Goal: Complete application form

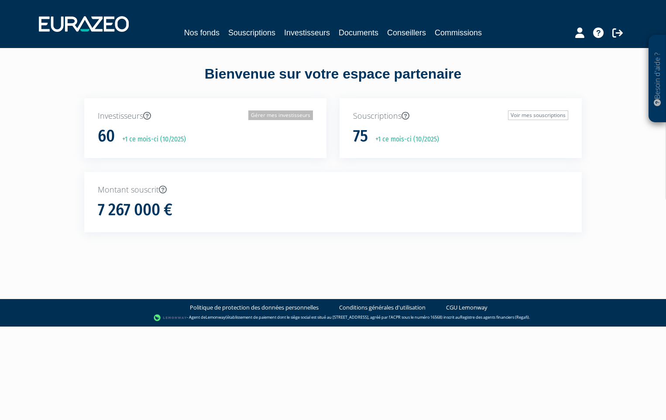
click at [273, 113] on link "Gérer mes investisseurs" at bounding box center [280, 115] width 65 height 10
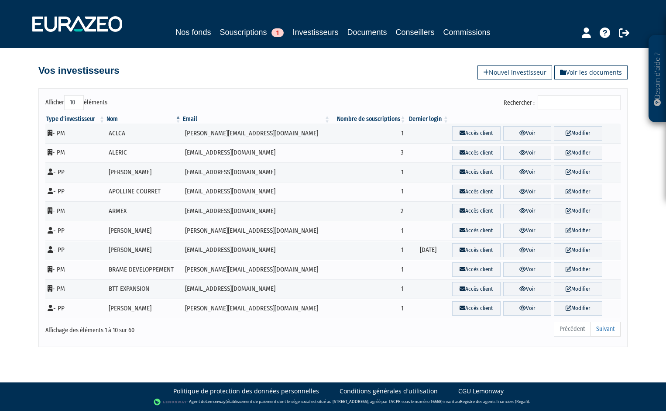
click at [569, 102] on input "Rechercher :" at bounding box center [579, 102] width 83 height 15
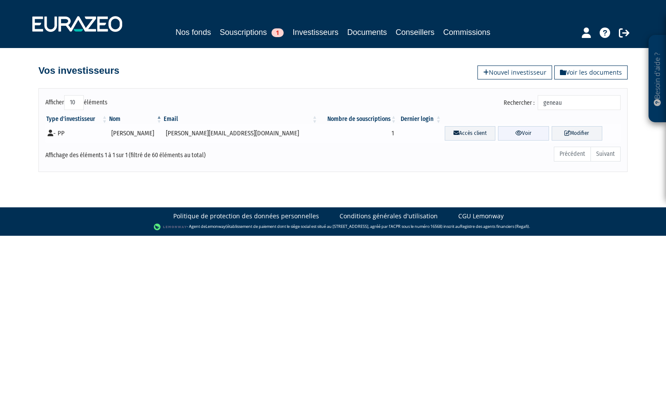
type input "geneau"
click at [512, 135] on link "Voir" at bounding box center [523, 133] width 51 height 14
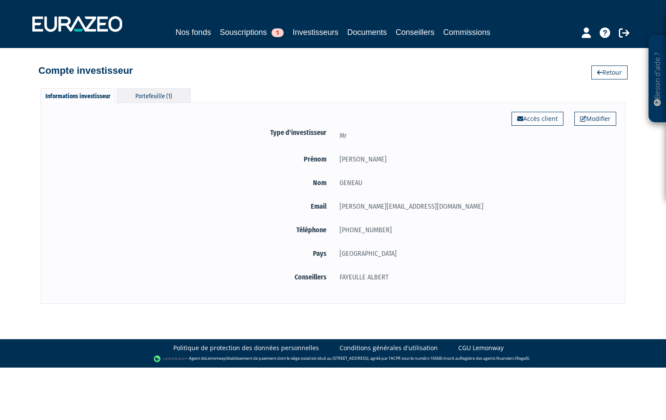
click at [149, 93] on div "Portefeuille (1)" at bounding box center [154, 95] width 74 height 14
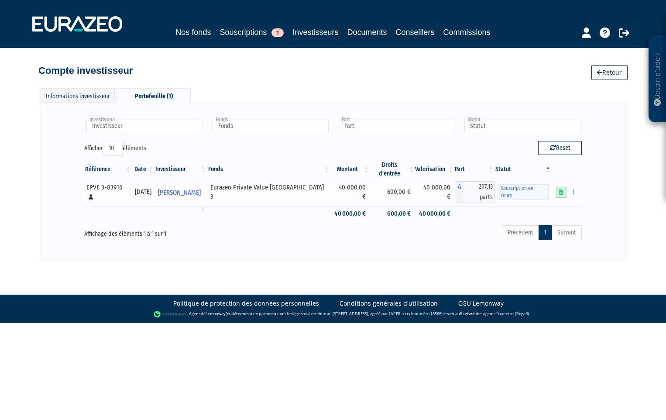
click at [563, 189] on icon at bounding box center [561, 192] width 4 height 6
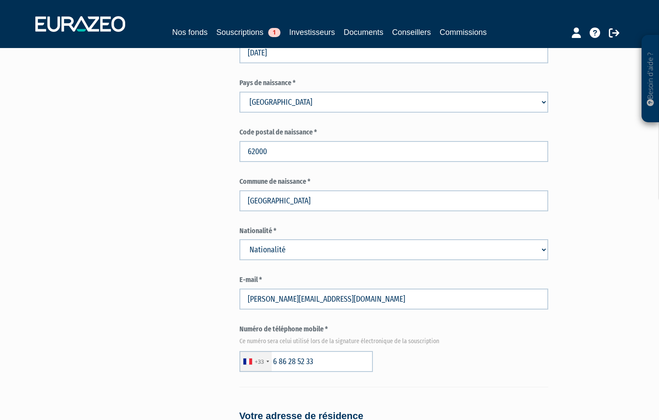
scroll to position [393, 0]
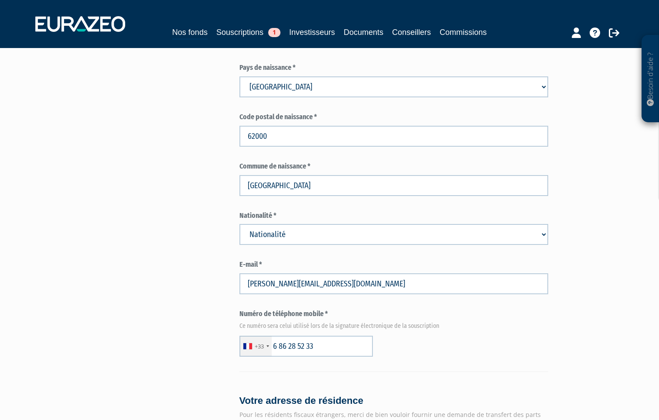
click at [302, 224] on select "Nationalité Afghanistan Afrique du Sud Albanie Algérie Allemagne Andorre" at bounding box center [394, 234] width 309 height 21
select select "75"
click at [240, 224] on select "Nationalité Afghanistan Afrique du Sud Albanie Algérie Allemagne Andorre" at bounding box center [394, 234] width 309 height 21
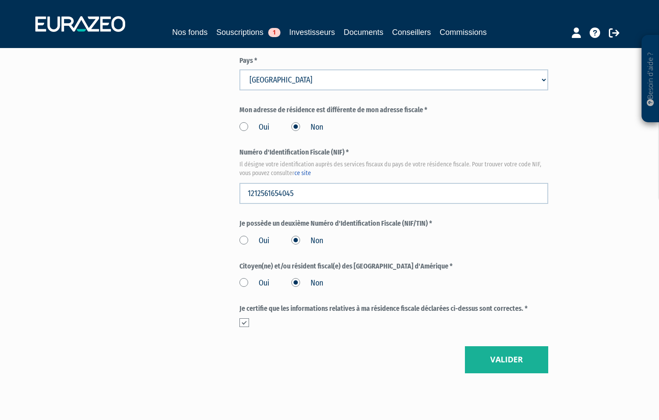
scroll to position [960, 0]
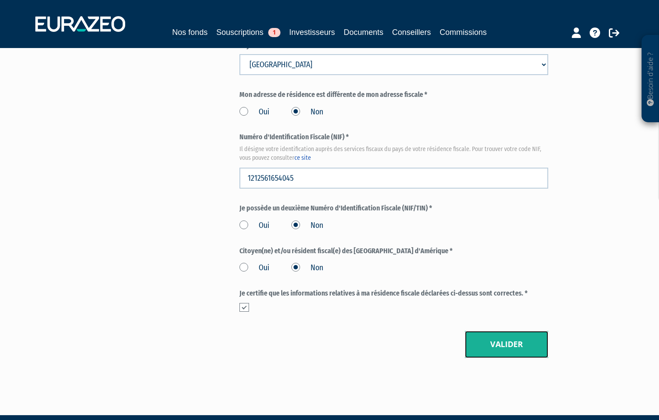
click at [515, 331] on button "Valider" at bounding box center [506, 344] width 83 height 27
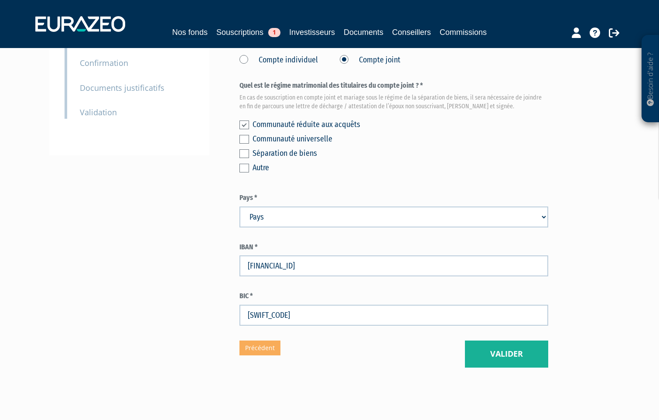
scroll to position [210, 0]
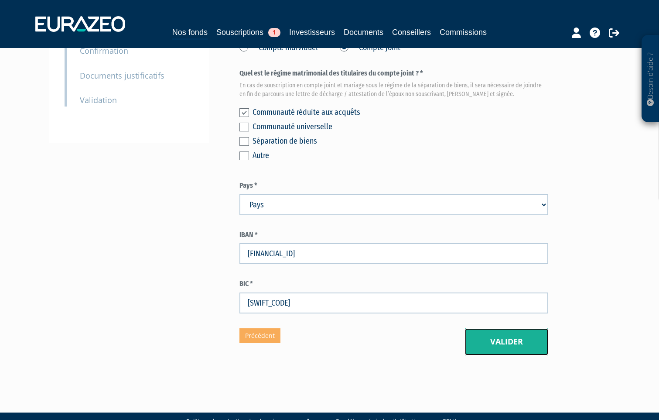
click at [509, 328] on button "Valider" at bounding box center [506, 341] width 83 height 27
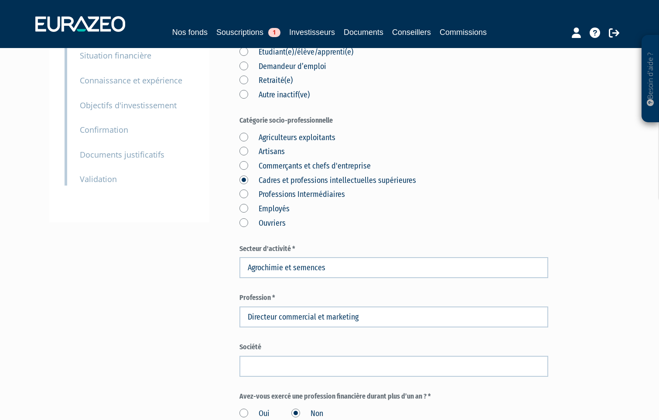
scroll to position [87, 0]
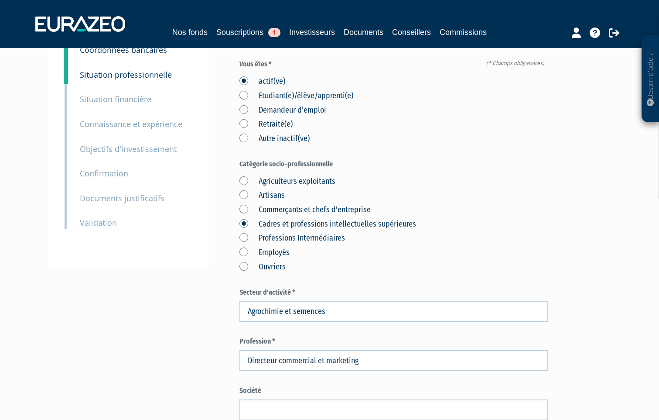
click at [246, 119] on label "Retraité(e)" at bounding box center [266, 124] width 53 height 11
click at [0, 0] on input "Retraité(e)" at bounding box center [0, 0] width 0 height 0
click at [244, 76] on label "actif(ve)" at bounding box center [263, 81] width 46 height 11
click at [0, 0] on input "actif(ve)" at bounding box center [0, 0] width 0 height 0
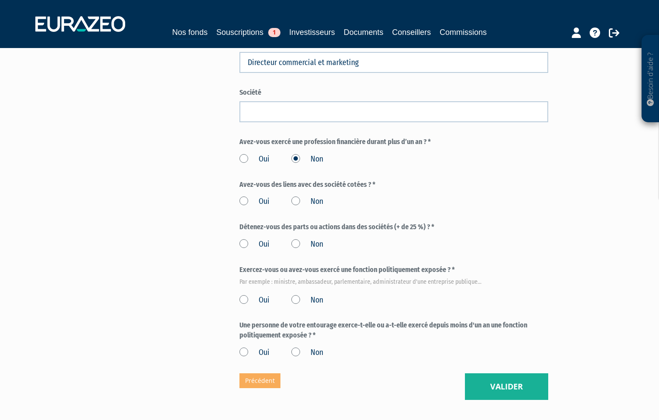
scroll to position [393, 0]
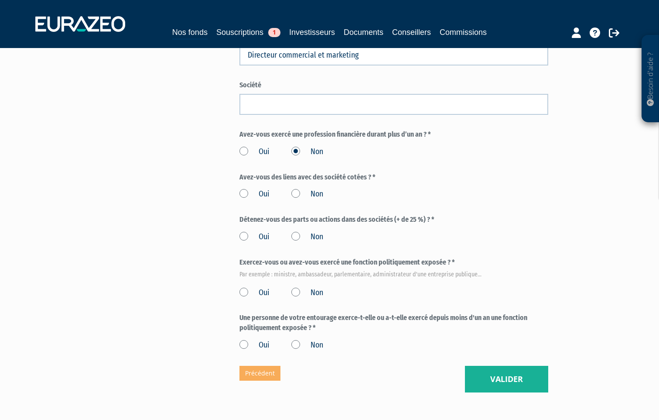
click at [295, 189] on label "Non" at bounding box center [308, 194] width 32 height 11
click at [0, 0] on input "Non" at bounding box center [0, 0] width 0 height 0
click at [297, 231] on label "Non" at bounding box center [308, 236] width 32 height 11
click at [0, 0] on input "Non" at bounding box center [0, 0] width 0 height 0
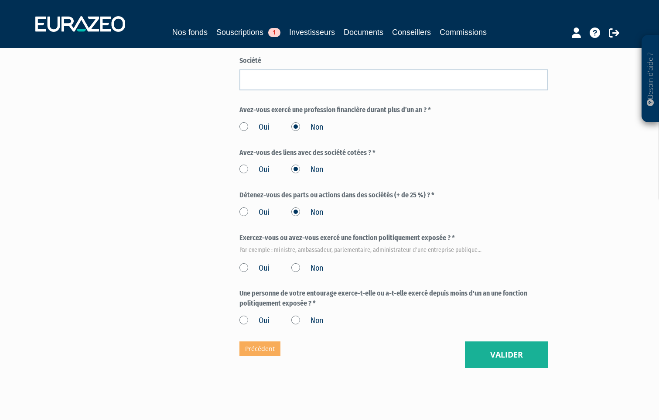
scroll to position [430, 0]
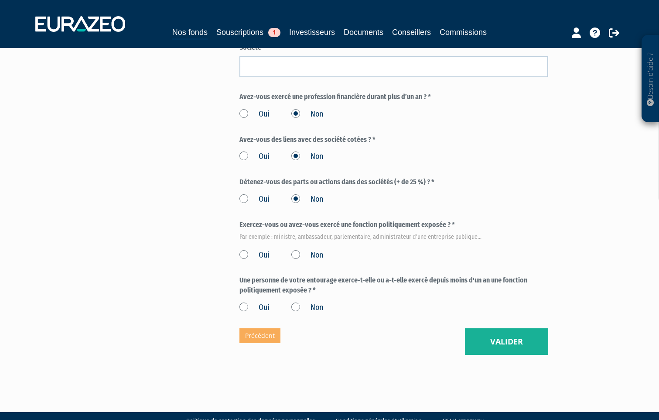
click at [296, 250] on label "Non" at bounding box center [308, 255] width 32 height 11
click at [0, 0] on input "Non" at bounding box center [0, 0] width 0 height 0
click at [298, 302] on label "Non" at bounding box center [308, 307] width 32 height 11
click at [0, 0] on input "Non" at bounding box center [0, 0] width 0 height 0
click at [503, 328] on button "Valider" at bounding box center [506, 341] width 83 height 27
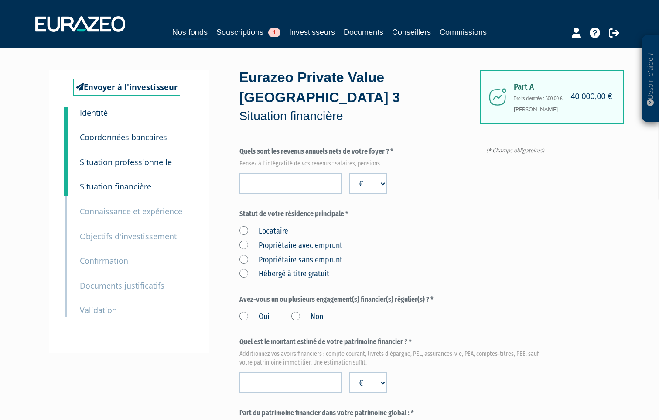
click at [243, 254] on label "Propriétaire sans emprunt" at bounding box center [291, 259] width 103 height 11
click at [0, 0] on emprunt "Propriétaire sans emprunt" at bounding box center [0, 0] width 0 height 0
click at [276, 173] on input "number" at bounding box center [291, 183] width 103 height 21
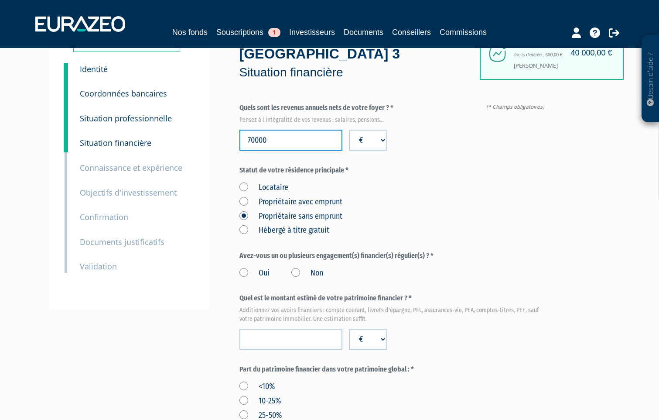
type input "70000"
click at [296, 268] on label "Non" at bounding box center [308, 273] width 32 height 11
click at [0, 0] on input "Non" at bounding box center [0, 0] width 0 height 0
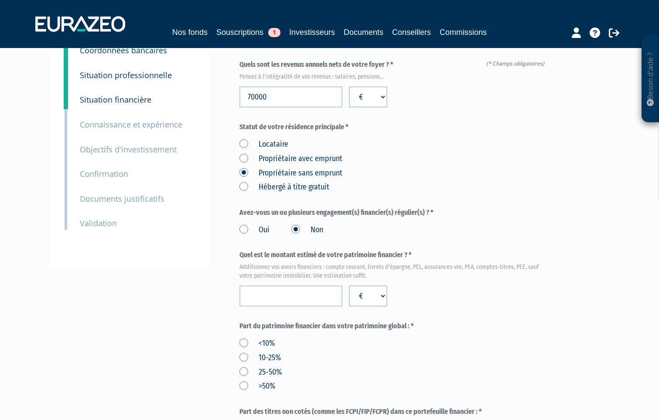
scroll to position [87, 0]
click at [325, 285] on input "number" at bounding box center [291, 295] width 103 height 21
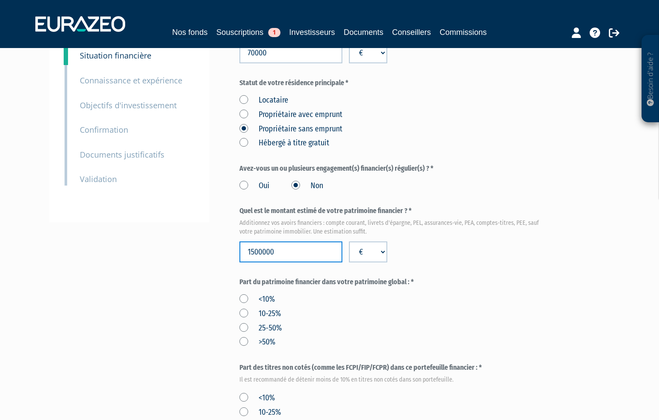
type input "1500000"
click at [242, 323] on label "25-50%" at bounding box center [261, 328] width 42 height 11
click at [0, 0] on input "25-50%" at bounding box center [0, 0] width 0 height 0
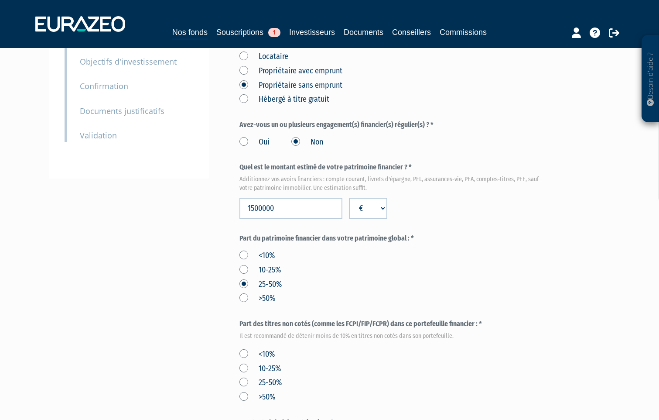
scroll to position [218, 0]
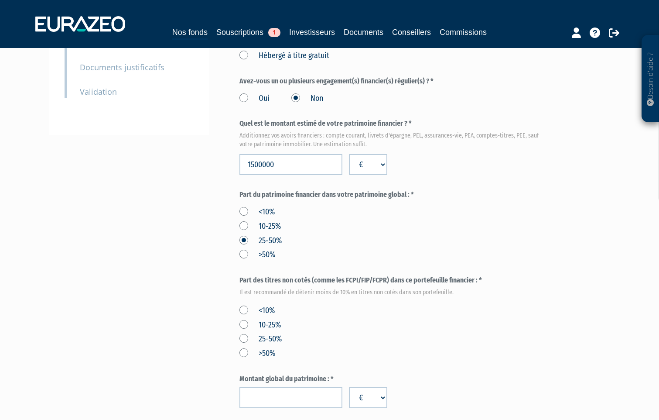
click at [244, 305] on label "<10%" at bounding box center [257, 310] width 35 height 11
click at [0, 0] on input "<10%" at bounding box center [0, 0] width 0 height 0
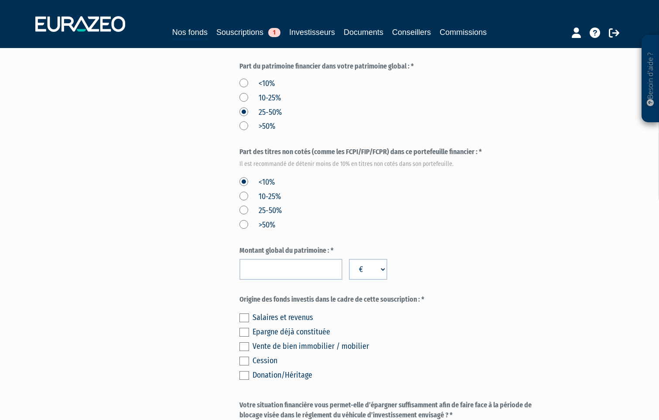
scroll to position [349, 0]
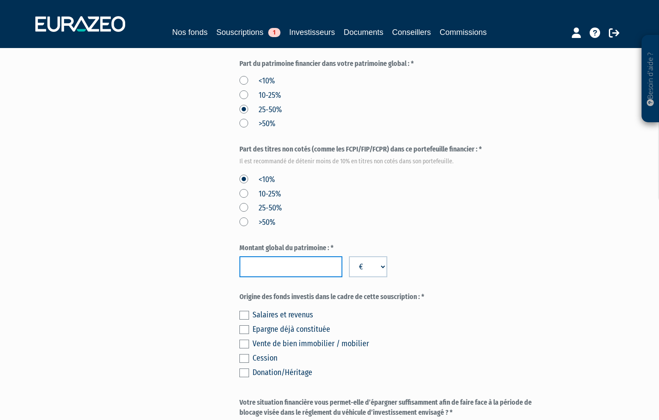
click at [293, 256] on input "number" at bounding box center [291, 266] width 103 height 21
click at [255, 256] on input "3000000" at bounding box center [291, 266] width 103 height 21
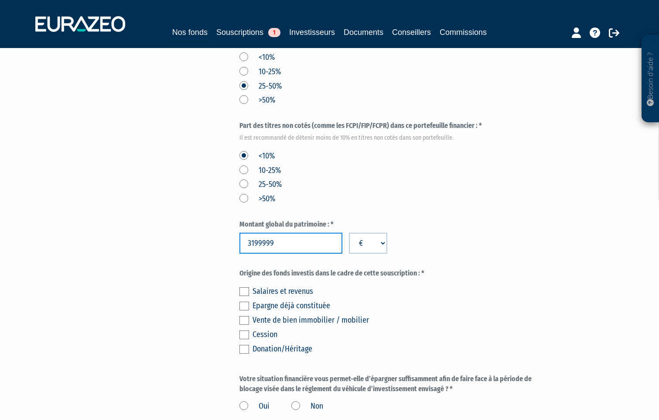
scroll to position [393, 0]
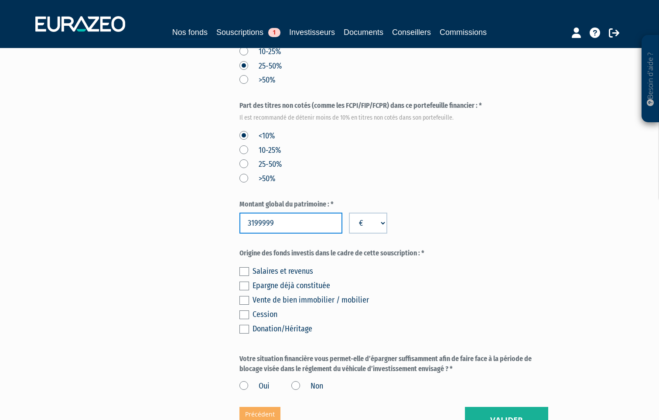
click at [295, 213] on input "3199999" at bounding box center [291, 223] width 103 height 21
type input "3200000"
click at [330, 213] on input "3200000" at bounding box center [291, 223] width 103 height 21
click at [246, 282] on label at bounding box center [245, 286] width 10 height 9
click at [0, 0] on input "checkbox" at bounding box center [0, 0] width 0 height 0
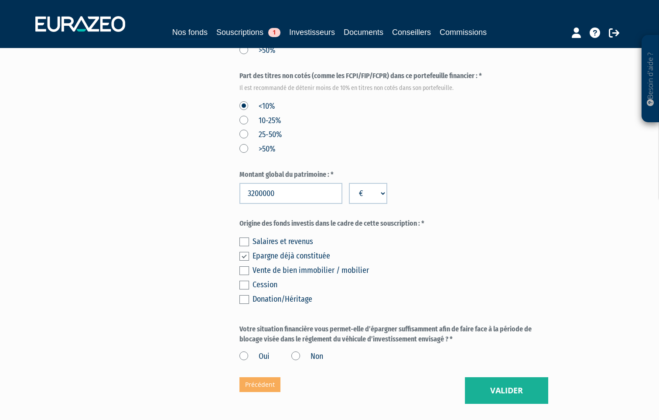
scroll to position [436, 0]
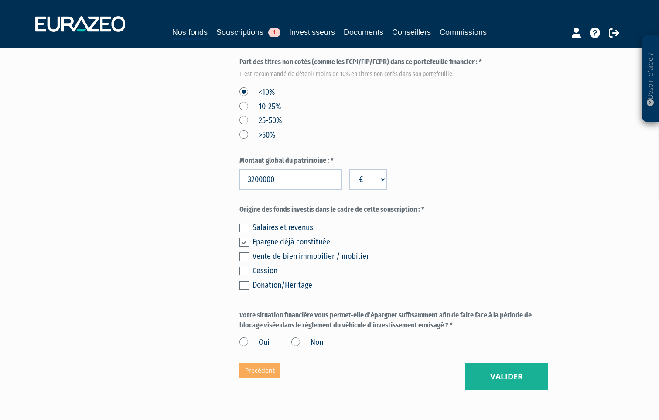
click at [242, 337] on label "Oui" at bounding box center [255, 342] width 30 height 11
click at [0, 0] on input "Oui" at bounding box center [0, 0] width 0 height 0
click at [506, 363] on button "Valider" at bounding box center [506, 376] width 83 height 27
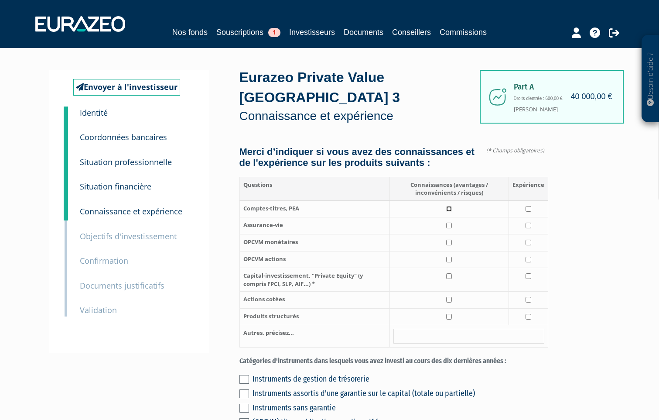
click at [452, 206] on input "checkbox" at bounding box center [449, 209] width 6 height 6
checkbox input "true"
click at [530, 206] on input "checkbox" at bounding box center [529, 209] width 6 height 6
checkbox input "true"
click at [452, 223] on input "checkbox" at bounding box center [449, 226] width 6 height 6
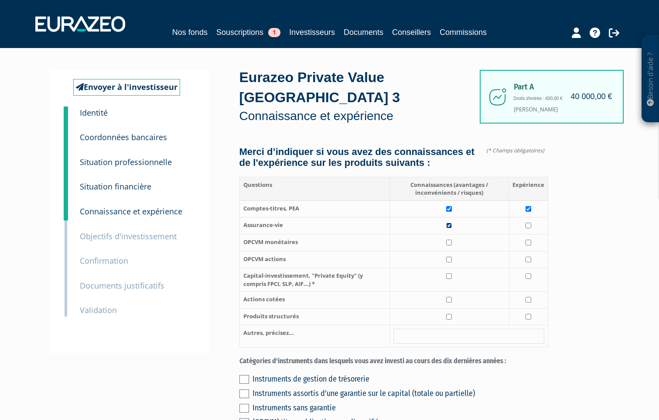
checkbox input "true"
click at [529, 223] on input "checkbox" at bounding box center [529, 226] width 6 height 6
checkbox input "true"
click at [452, 240] on input "checkbox" at bounding box center [449, 243] width 6 height 6
checkbox input "true"
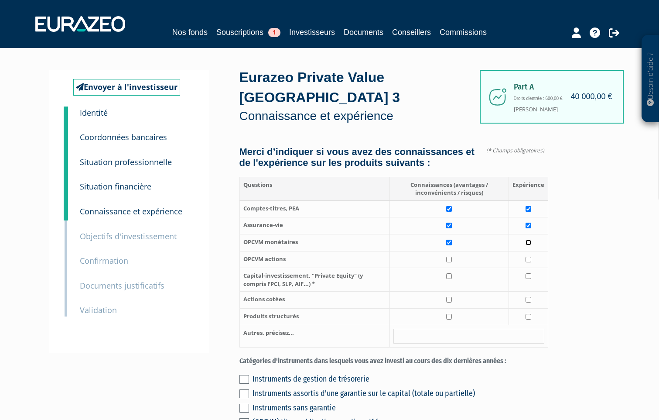
click at [531, 240] on input "checkbox" at bounding box center [529, 243] width 6 height 6
checkbox input "true"
drag, startPoint x: 451, startPoint y: 249, endPoint x: 491, endPoint y: 249, distance: 40.2
click at [452, 257] on input "checkbox" at bounding box center [449, 260] width 6 height 6
checkbox input "true"
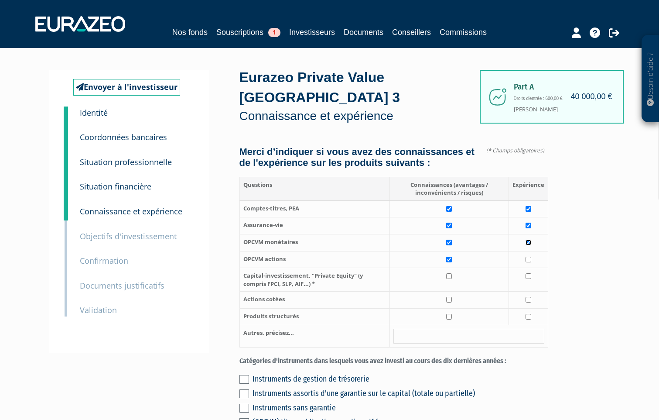
click at [529, 240] on input "checkbox" at bounding box center [529, 243] width 6 height 6
checkbox input "false"
click at [450, 273] on input "checkbox" at bounding box center [449, 276] width 6 height 6
checkbox input "true"
click at [531, 273] on input "checkbox" at bounding box center [529, 276] width 6 height 6
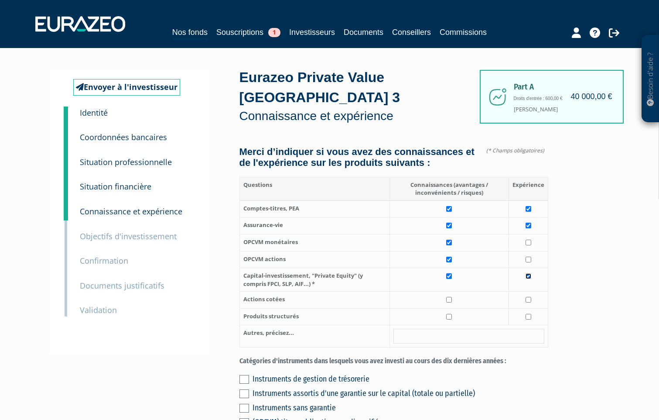
checkbox input "true"
click at [450, 297] on input "checkbox" at bounding box center [449, 300] width 6 height 6
checkbox input "true"
click at [450, 314] on input "checkbox" at bounding box center [449, 317] width 6 height 6
checkbox input "true"
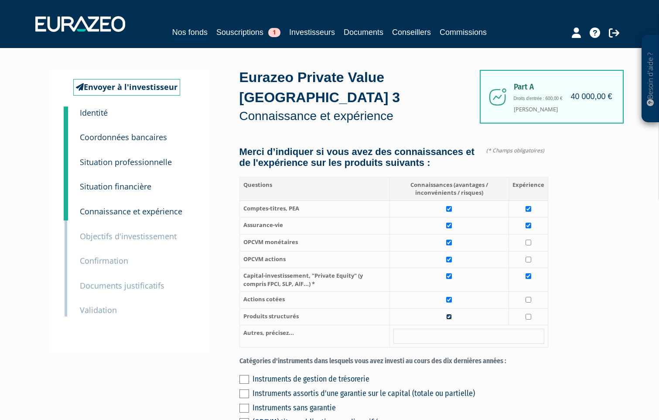
scroll to position [44, 0]
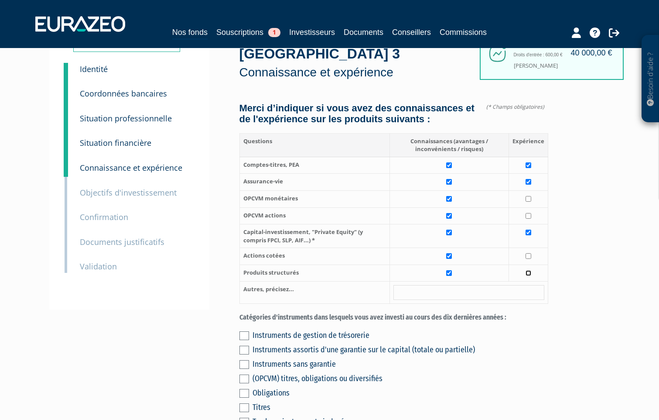
click at [530, 270] on input "checkbox" at bounding box center [529, 273] width 6 height 6
checkbox input "true"
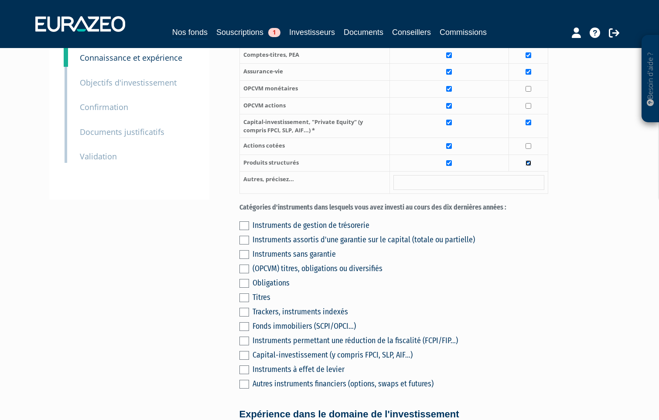
scroll to position [175, 0]
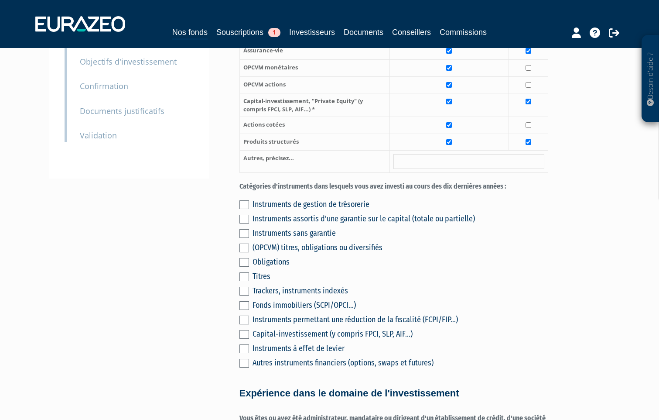
click at [247, 244] on label at bounding box center [245, 248] width 10 height 9
click at [0, 0] on input "checkbox" at bounding box center [0, 0] width 0 height 0
click at [247, 215] on label at bounding box center [245, 219] width 10 height 9
click at [0, 0] on input "checkbox" at bounding box center [0, 0] width 0 height 0
click at [244, 301] on label at bounding box center [245, 305] width 10 height 9
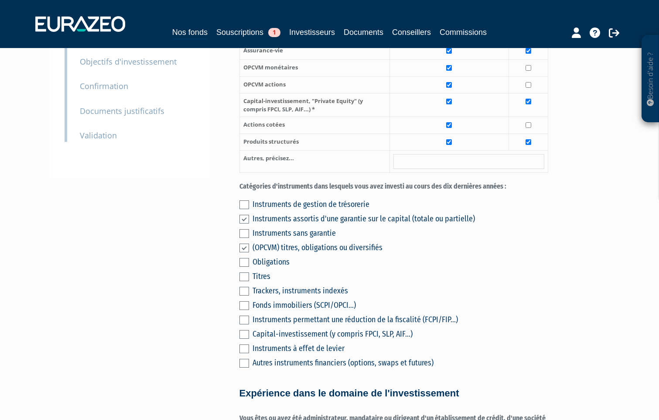
click at [0, 0] on input "checkbox" at bounding box center [0, 0] width 0 height 0
click at [244, 330] on label at bounding box center [245, 334] width 10 height 9
click at [0, 0] on input "checkbox" at bounding box center [0, 0] width 0 height 0
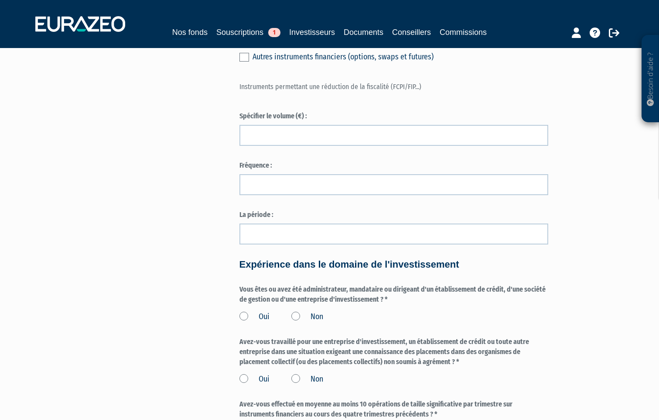
scroll to position [524, 0]
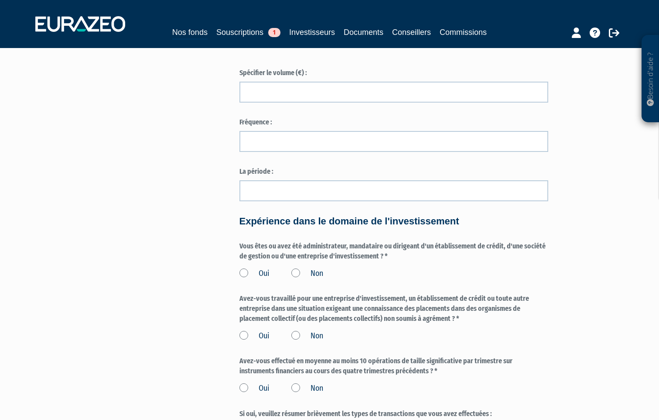
click at [295, 268] on label "Non" at bounding box center [308, 273] width 32 height 11
click at [0, 0] on input "Non" at bounding box center [0, 0] width 0 height 0
click at [296, 330] on label "Non" at bounding box center [308, 335] width 32 height 11
click at [0, 0] on input "Non" at bounding box center [0, 0] width 0 height 0
click at [301, 383] on label "Non" at bounding box center [308, 388] width 32 height 11
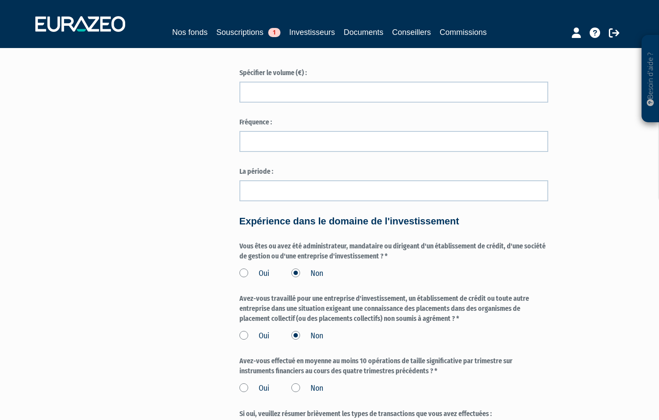
click at [0, 0] on input "Non" at bounding box center [0, 0] width 0 height 0
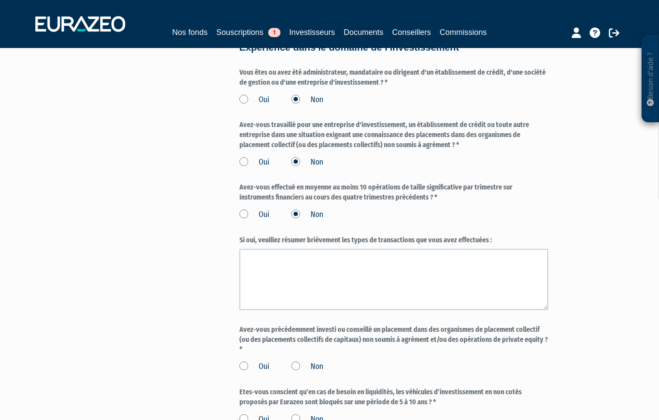
scroll to position [698, 0]
click at [295, 360] on label "Non" at bounding box center [308, 365] width 32 height 11
click at [0, 0] on input "Non" at bounding box center [0, 0] width 0 height 0
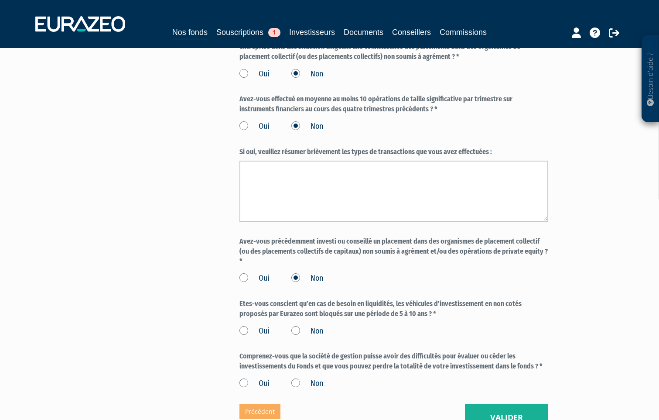
scroll to position [829, 0]
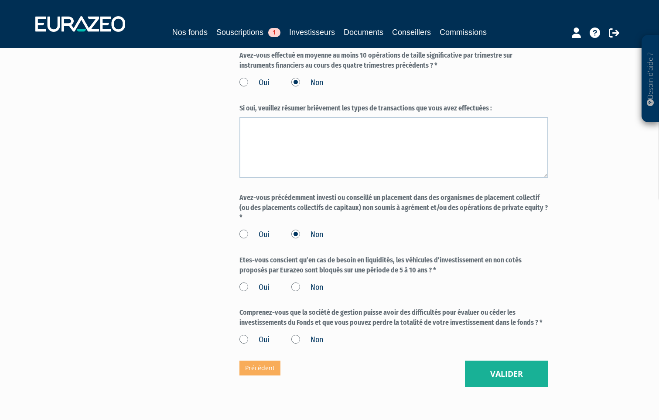
click at [245, 282] on label "Oui" at bounding box center [255, 287] width 30 height 11
click at [0, 0] on input "Oui" at bounding box center [0, 0] width 0 height 0
click at [244, 334] on label "Oui" at bounding box center [255, 339] width 30 height 11
click at [0, 0] on input "Oui" at bounding box center [0, 0] width 0 height 0
click at [500, 366] on button "Valider" at bounding box center [506, 374] width 83 height 27
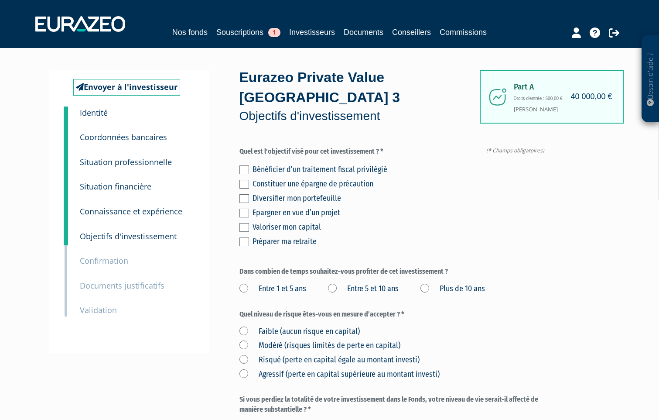
click at [244, 194] on label at bounding box center [245, 198] width 10 height 9
click at [0, 0] on input "checkbox" at bounding box center [0, 0] width 0 height 0
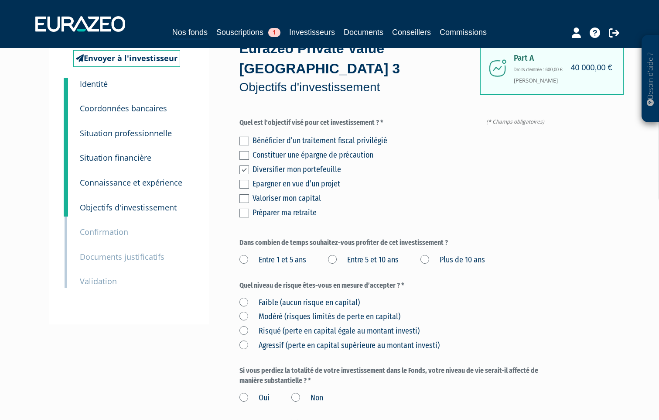
scroll to position [44, 0]
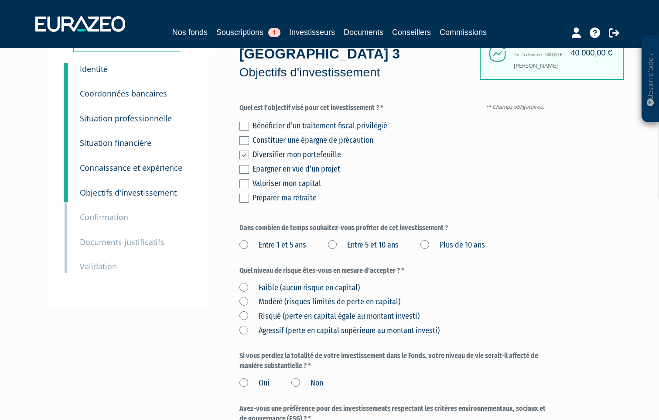
click at [336, 240] on label "Entre 5 et 10 ans" at bounding box center [363, 245] width 71 height 11
click at [0, 0] on ans "Entre 5 et 10 ans" at bounding box center [0, 0] width 0 height 0
click at [429, 240] on label "Plus de 10 ans" at bounding box center [453, 245] width 65 height 11
click at [0, 0] on ans "Plus de 10 ans" at bounding box center [0, 0] width 0 height 0
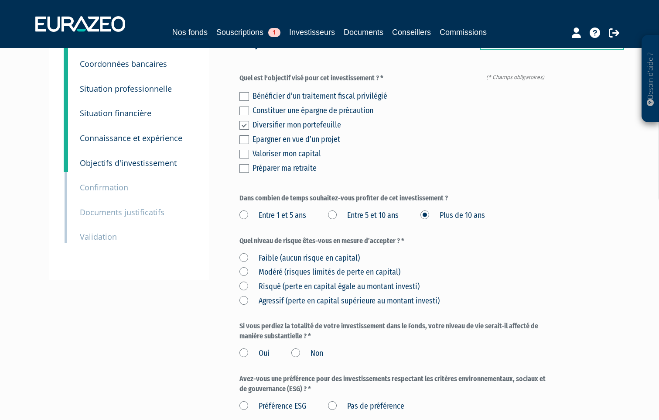
scroll to position [87, 0]
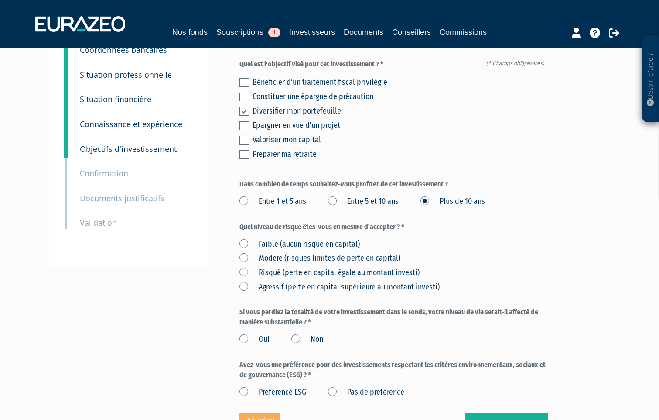
click at [241, 253] on label "Modéré (risques limités de perte en capital)" at bounding box center [320, 258] width 161 height 11
click at [0, 0] on capital\) "Modéré (risques limités de perte en capital)" at bounding box center [0, 0] width 0 height 0
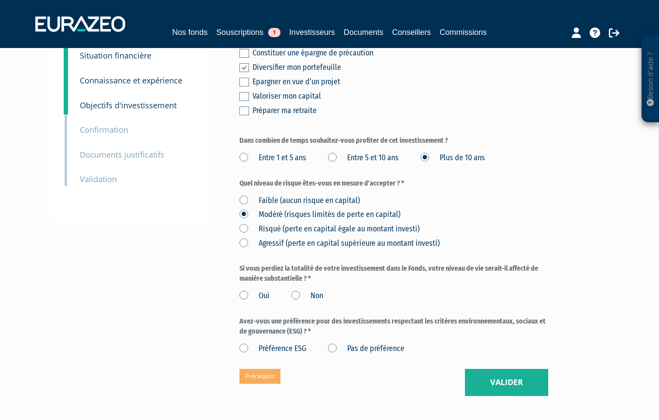
click at [294, 290] on label "Non" at bounding box center [308, 295] width 32 height 11
click at [0, 0] on input "Non" at bounding box center [0, 0] width 0 height 0
click at [332, 343] on label "Pas de préférence" at bounding box center [366, 348] width 76 height 11
click at [0, 0] on préférence "Pas de préférence" at bounding box center [0, 0] width 0 height 0
click at [489, 369] on button "Valider" at bounding box center [506, 382] width 83 height 27
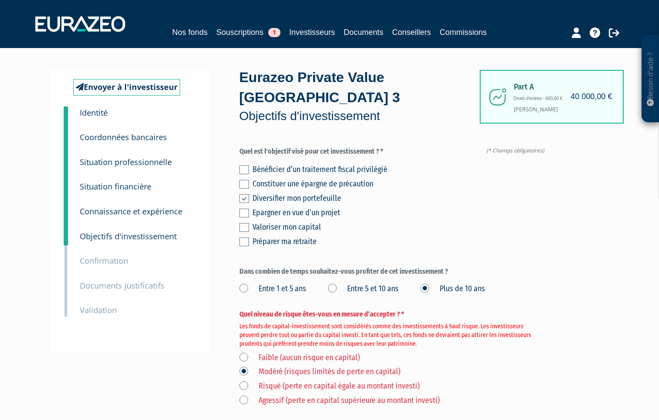
click at [243, 381] on label "Risqué (perte en capital égale au montant investi)" at bounding box center [330, 386] width 180 height 11
click at [0, 0] on investi\) "Risqué (perte en capital égale au montant investi)" at bounding box center [0, 0] width 0 height 0
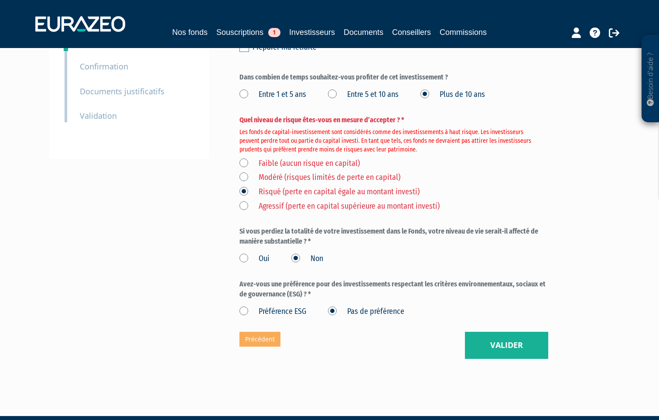
scroll to position [198, 0]
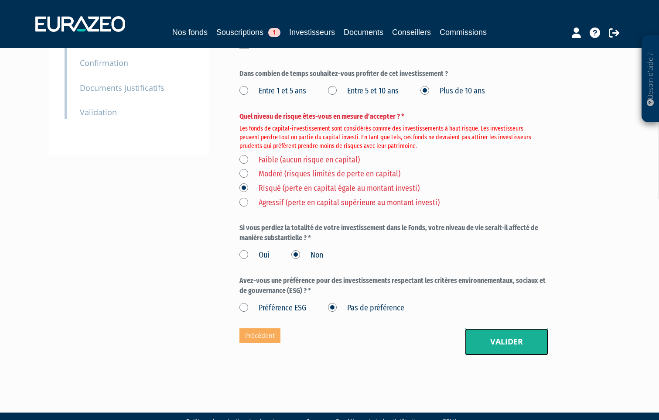
click at [513, 328] on button "Valider" at bounding box center [506, 341] width 83 height 27
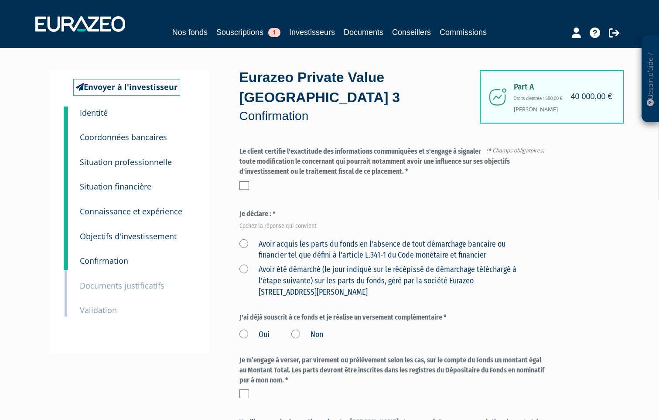
click at [244, 181] on label at bounding box center [245, 185] width 10 height 9
click at [0, 0] on input "checkbox" at bounding box center [0, 0] width 0 height 0
click at [244, 239] on label "Avoir acquis les parts du fonds en l'absence de tout démarchage bancaire ou fin…" at bounding box center [384, 250] width 288 height 22
click at [0, 0] on financier "Avoir acquis les parts du fonds en l'absence de tout démarchage bancaire ou fin…" at bounding box center [0, 0] width 0 height 0
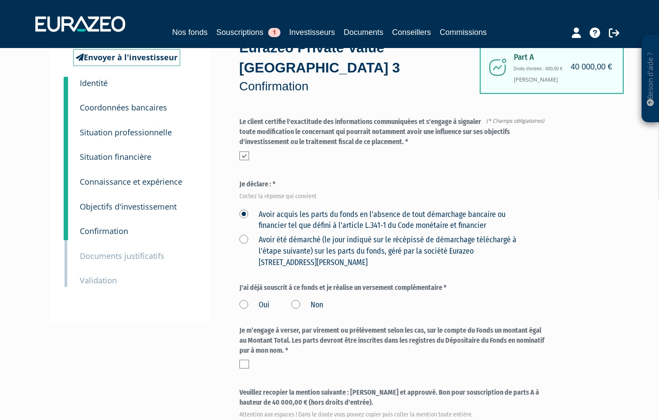
scroll to position [44, 0]
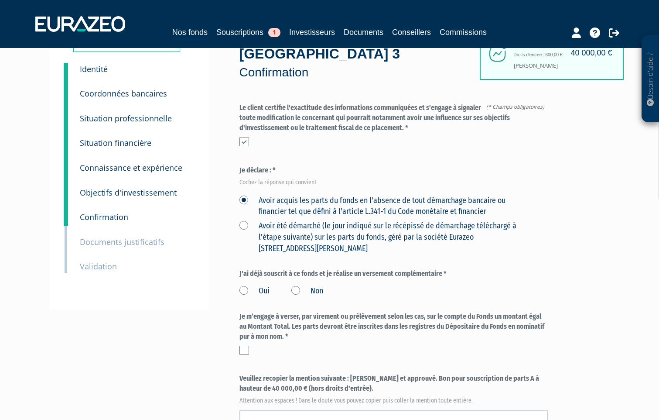
click at [298, 285] on label "Non" at bounding box center [308, 290] width 32 height 11
click at [0, 0] on input "Non" at bounding box center [0, 0] width 0 height 0
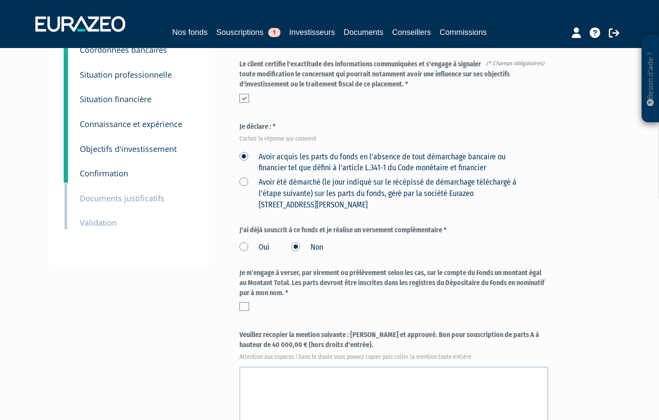
scroll to position [131, 0]
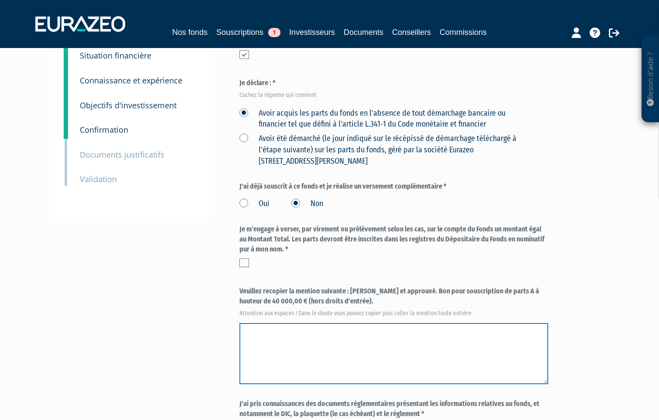
click at [257, 323] on textarea at bounding box center [394, 353] width 309 height 61
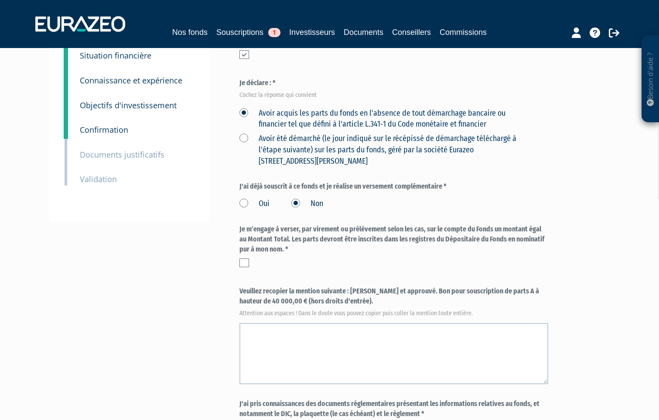
click at [248, 258] on label at bounding box center [245, 262] width 10 height 9
click at [0, 0] on input "checkbox" at bounding box center [0, 0] width 0 height 0
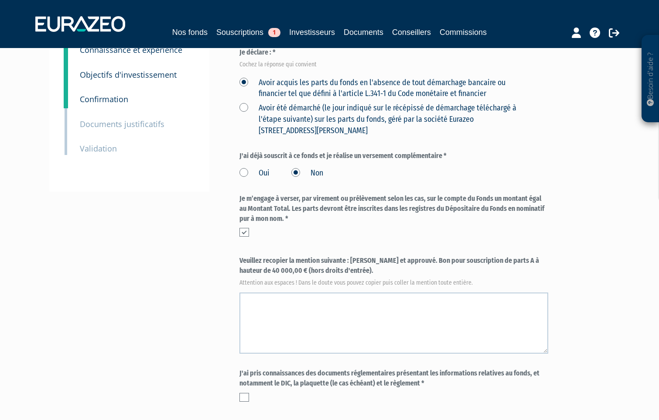
scroll to position [175, 0]
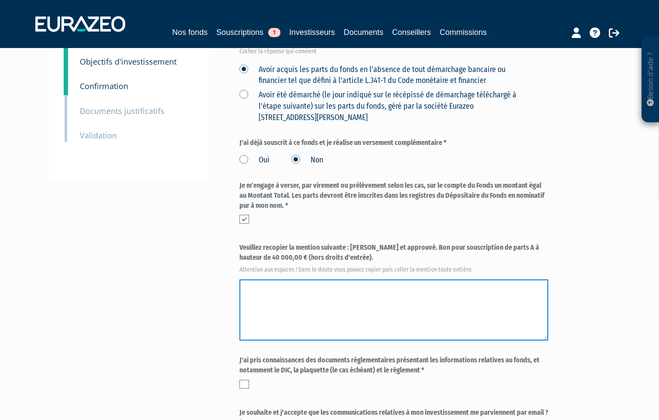
click at [273, 279] on textarea at bounding box center [394, 309] width 309 height 61
type textarea "lu et approuvé. Bon pour souscription de parts A à hauteur de 40 000 € (hors dr…"
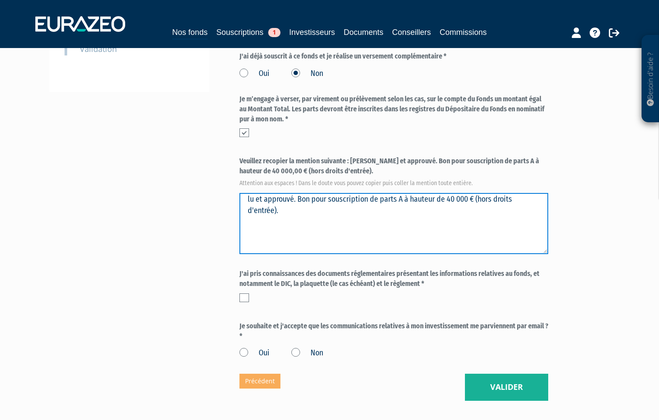
scroll to position [262, 0]
drag, startPoint x: 275, startPoint y: 175, endPoint x: 388, endPoint y: 192, distance: 114.3
click at [388, 192] on textarea at bounding box center [394, 222] width 309 height 61
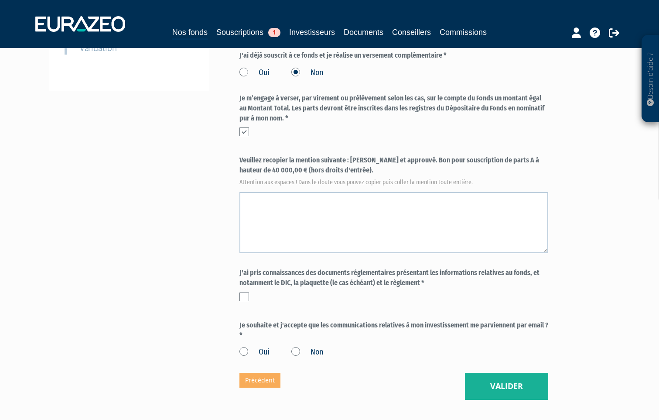
click at [352, 155] on label "Veuillez recopier la mention suivante : Lu et approuvé. Bon pour souscription d…" at bounding box center [394, 169] width 309 height 29
drag, startPoint x: 352, startPoint y: 141, endPoint x: 330, endPoint y: 150, distance: 23.3
click at [330, 155] on label "Veuillez recopier la mention suivante : Lu et approuvé. Bon pour souscription d…" at bounding box center [394, 169] width 309 height 29
drag, startPoint x: 330, startPoint y: 150, endPoint x: 306, endPoint y: 151, distance: 24.1
copy label "Lu et approuvé. Bon pour souscription de parts A à hauteur de 40 000,00 € (hors…"
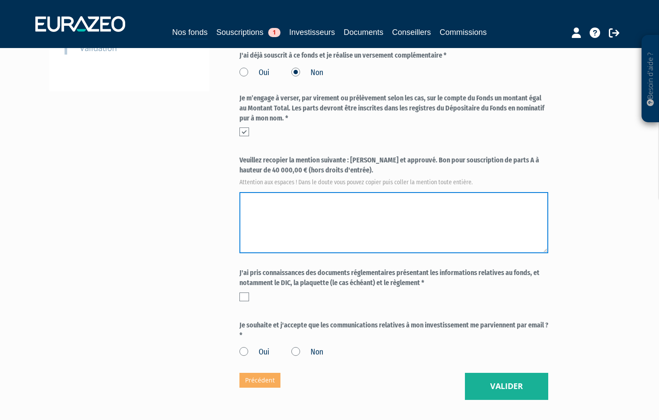
click at [268, 192] on textarea at bounding box center [394, 222] width 309 height 61
paste textarea "Lu et approuvé. Bon pour souscription de parts A à hauteur de 40 000,00 € (hors…"
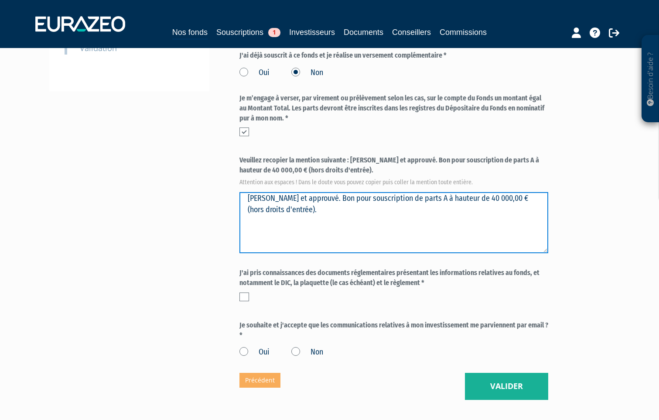
type textarea "Lu et approuvé. Bon pour souscription de parts A à hauteur de 40 000,00 € (hors…"
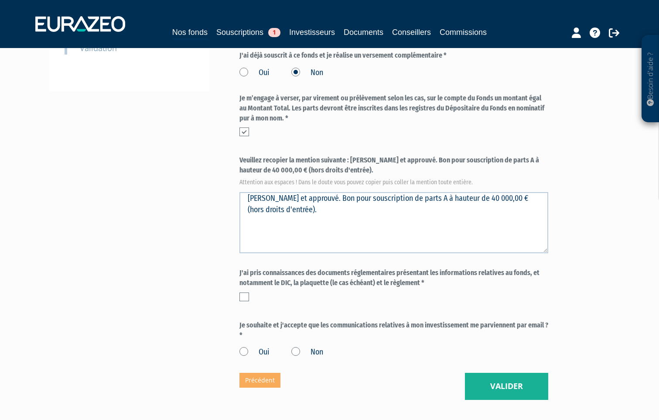
click at [246, 292] on label at bounding box center [245, 296] width 10 height 9
click at [0, 0] on input "checkbox" at bounding box center [0, 0] width 0 height 0
click at [245, 347] on label "Oui" at bounding box center [255, 352] width 30 height 11
click at [0, 0] on input "Oui" at bounding box center [0, 0] width 0 height 0
click at [505, 373] on button "Valider" at bounding box center [506, 386] width 83 height 27
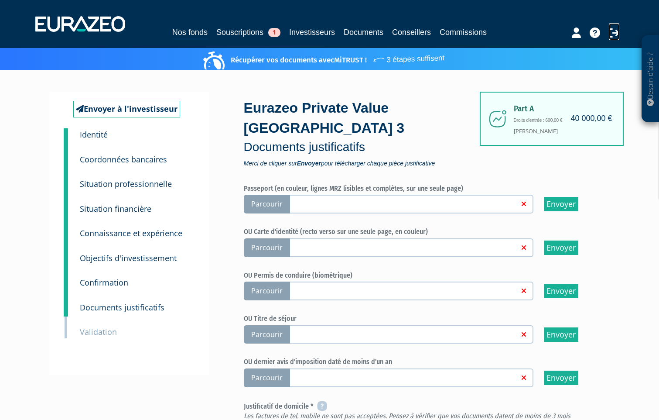
click at [615, 31] on icon at bounding box center [614, 32] width 10 height 10
